Goal: Transaction & Acquisition: Subscribe to service/newsletter

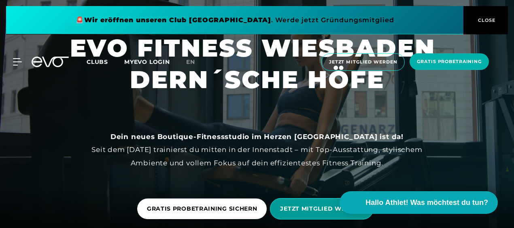
click at [326, 209] on span "JETZT MITGLIED WERDEN" at bounding box center [321, 209] width 83 height 9
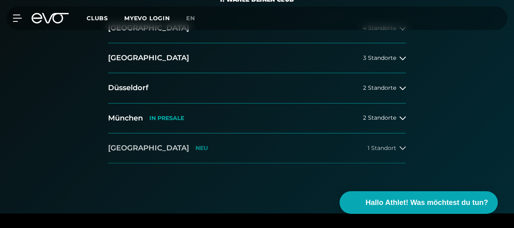
scroll to position [202, 0]
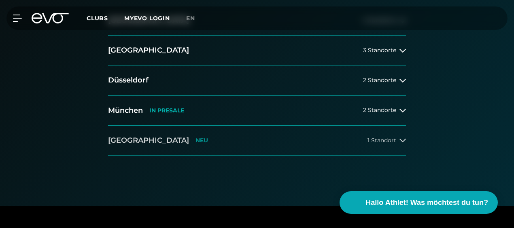
click at [240, 138] on button "[GEOGRAPHIC_DATA] NEU 1 Standort" at bounding box center [257, 141] width 298 height 30
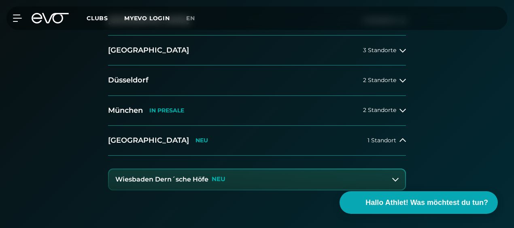
click at [210, 177] on div "Wiesbaden Dern´sche Höfe NEU" at bounding box center [170, 179] width 110 height 7
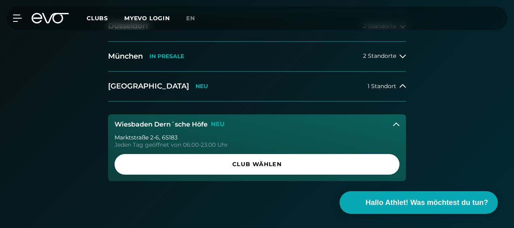
scroll to position [283, 0]
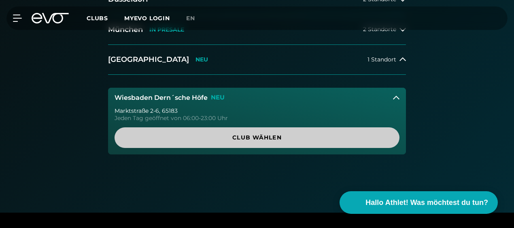
click at [273, 141] on span "Club wählen" at bounding box center [257, 138] width 285 height 21
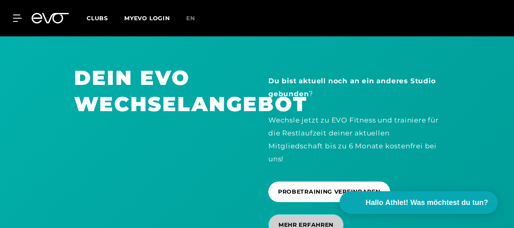
scroll to position [2040, 0]
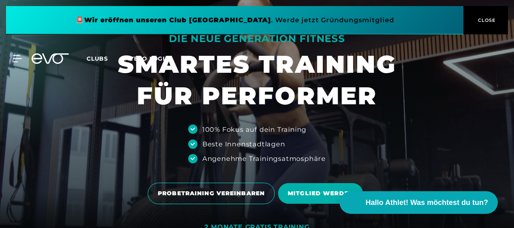
click at [483, 17] on span "CLOSE" at bounding box center [486, 20] width 20 height 7
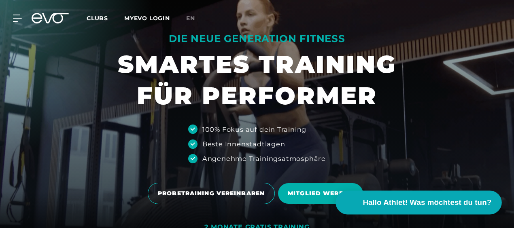
click at [400, 202] on span "Hallo Athlet! Was möchtest du tun?" at bounding box center [427, 202] width 129 height 11
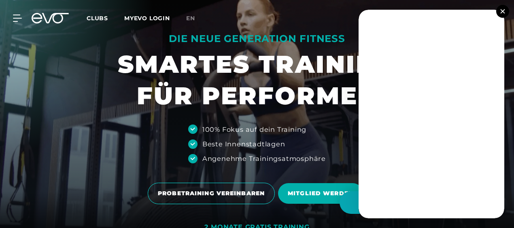
click at [504, 9] on img at bounding box center [503, 11] width 4 height 4
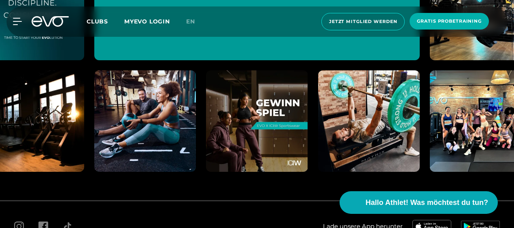
scroll to position [4625, 0]
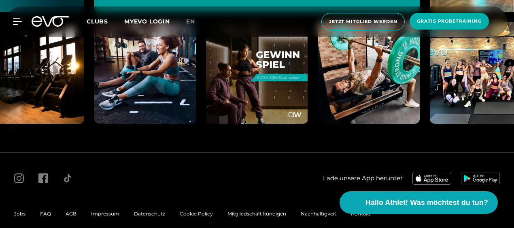
drag, startPoint x: 458, startPoint y: 202, endPoint x: 318, endPoint y: 117, distance: 164.3
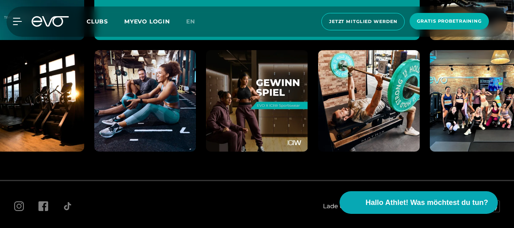
scroll to position [4584, 0]
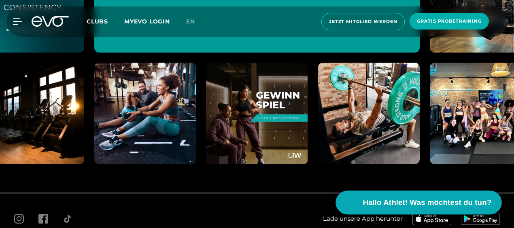
click at [387, 203] on span "Hallo Athlet! Was möchtest du tun?" at bounding box center [427, 202] width 129 height 11
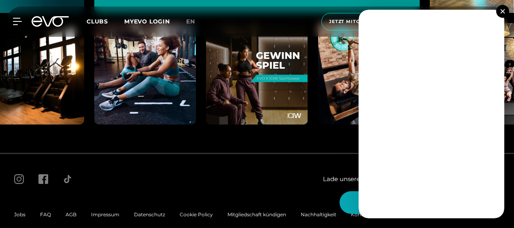
scroll to position [4625, 0]
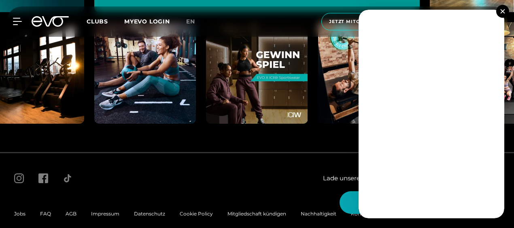
click at [502, 11] on img at bounding box center [503, 11] width 4 height 4
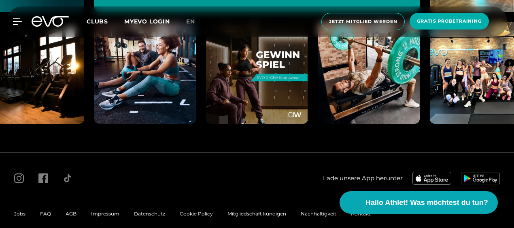
drag, startPoint x: 434, startPoint y: 207, endPoint x: 366, endPoint y: 140, distance: 95.4
drag, startPoint x: 366, startPoint y: 140, endPoint x: 457, endPoint y: 130, distance: 91.2
click at [423, 217] on div "Lade unsere App herunter Jobs FAQ AGB Impressum Datenschutz Cookie Policy Mitgl…" at bounding box center [257, 195] width 514 height 87
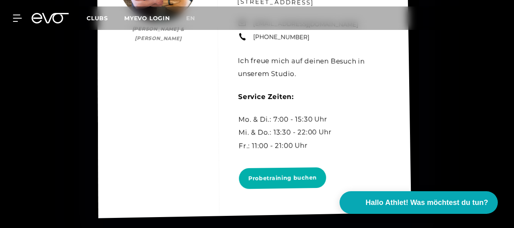
scroll to position [567, 0]
